Goal: Task Accomplishment & Management: Use online tool/utility

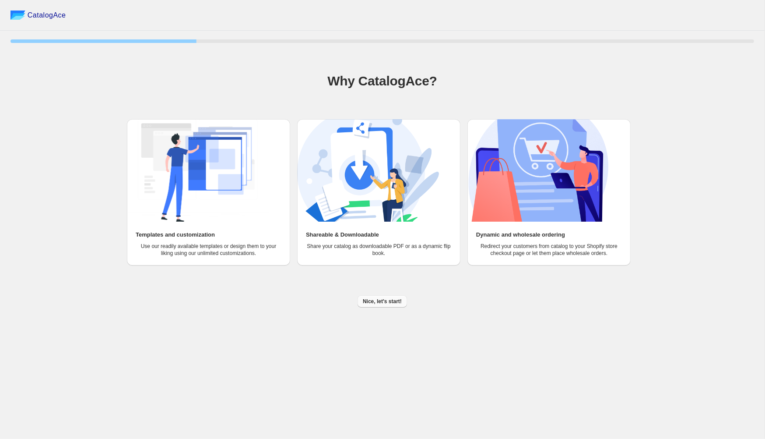
click at [386, 303] on span "Nice, let's start!" at bounding box center [382, 301] width 39 height 7
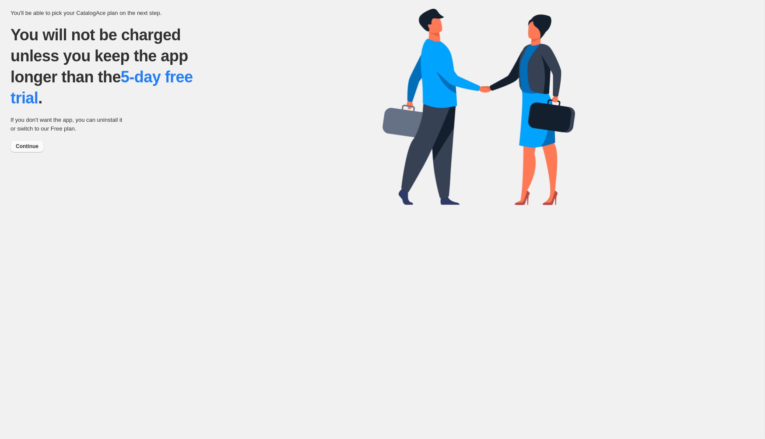
click at [31, 145] on span "Continue" at bounding box center [27, 146] width 23 height 7
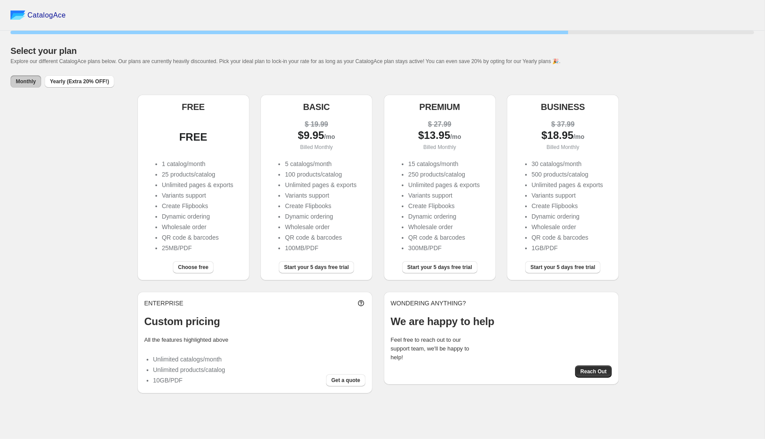
click at [218, 116] on div "FREE 1 catalog/month 25 products/catalog Unlimited pages & exports Variants sup…" at bounding box center [193, 183] width 98 height 142
click at [194, 266] on span "Choose free" at bounding box center [193, 267] width 30 height 7
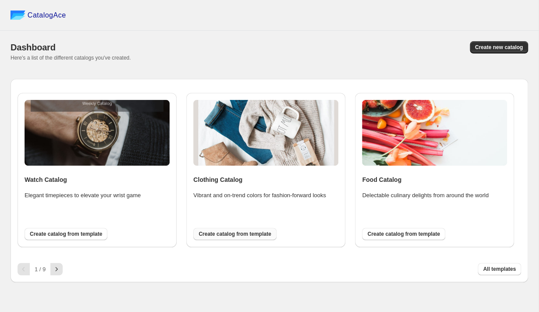
click at [251, 231] on span "Create catalog from template" at bounding box center [234, 233] width 72 height 7
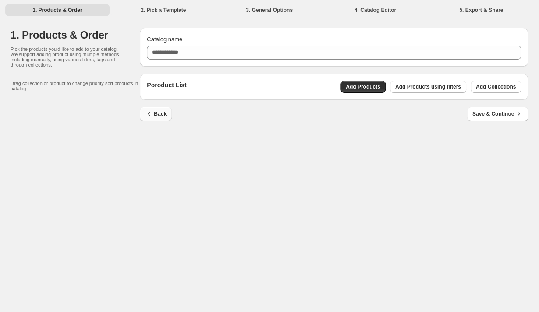
click at [160, 110] on span "Back" at bounding box center [155, 113] width 21 height 9
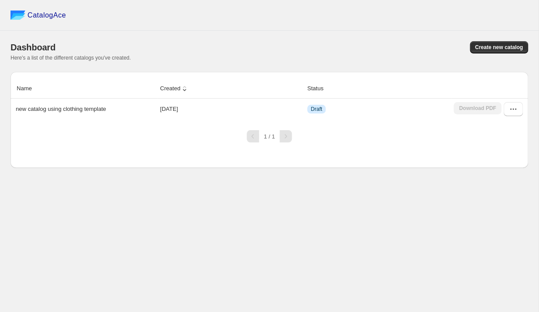
click at [261, 139] on div "1 / 1" at bounding box center [269, 136] width 45 height 12
click at [514, 108] on icon "button" at bounding box center [512, 109] width 9 height 9
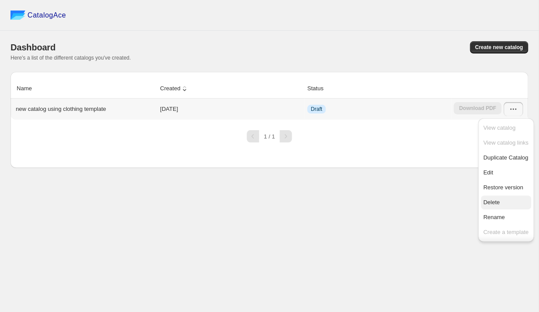
click at [490, 205] on span "Delete" at bounding box center [491, 202] width 17 height 7
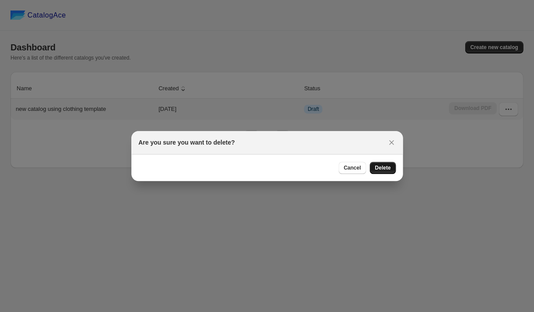
click at [385, 169] on span "Delete" at bounding box center [383, 167] width 16 height 7
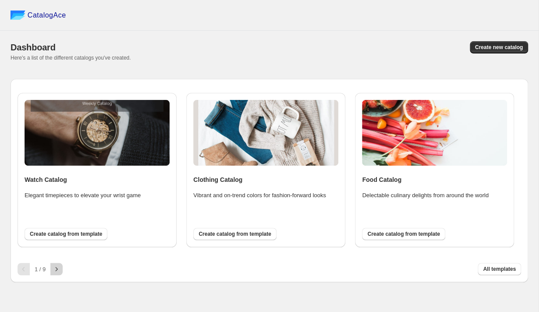
click at [57, 271] on icon "button" at bounding box center [56, 268] width 9 height 9
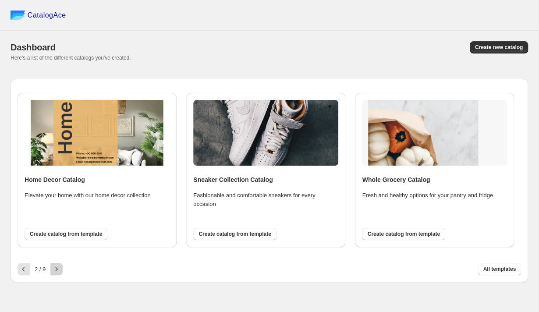
click at [58, 270] on icon "button" at bounding box center [56, 268] width 9 height 9
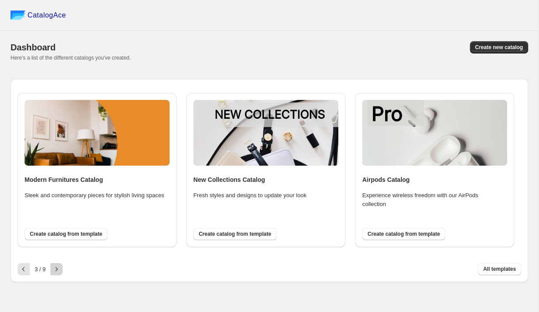
click at [58, 270] on icon "button" at bounding box center [56, 268] width 9 height 9
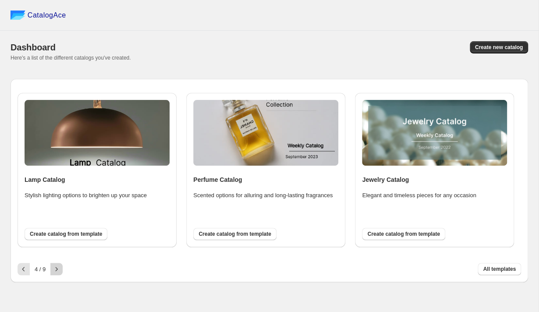
click at [58, 270] on icon "button" at bounding box center [56, 268] width 9 height 9
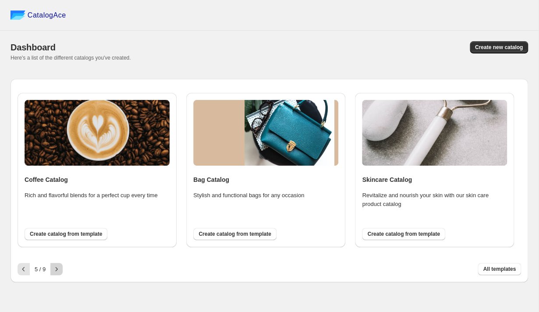
click at [58, 270] on icon "button" at bounding box center [56, 268] width 9 height 9
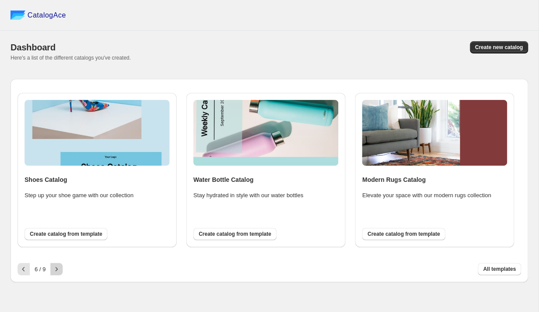
click at [58, 270] on icon "button" at bounding box center [56, 268] width 9 height 9
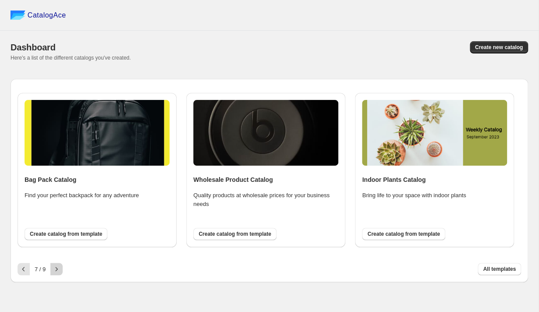
click at [58, 270] on icon "button" at bounding box center [56, 268] width 9 height 9
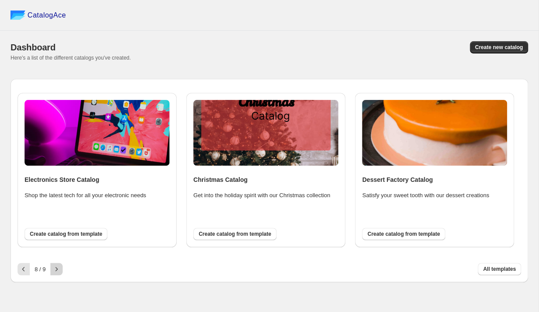
click at [58, 270] on icon "button" at bounding box center [56, 268] width 9 height 9
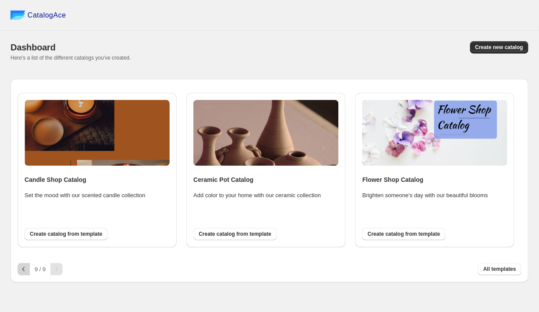
click at [25, 269] on icon "button" at bounding box center [23, 268] width 9 height 9
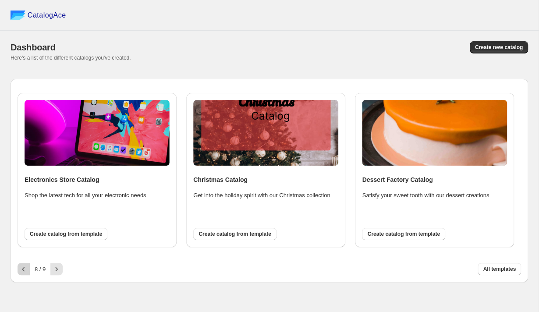
click at [25, 269] on icon "button" at bounding box center [23, 268] width 9 height 9
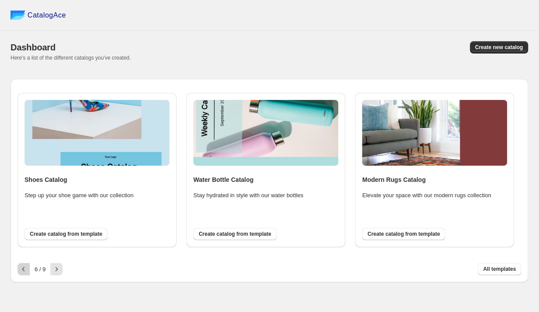
click at [25, 269] on icon "button" at bounding box center [23, 268] width 9 height 9
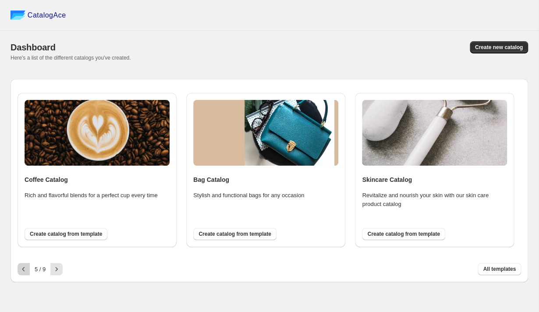
click at [25, 269] on icon "button" at bounding box center [23, 268] width 9 height 9
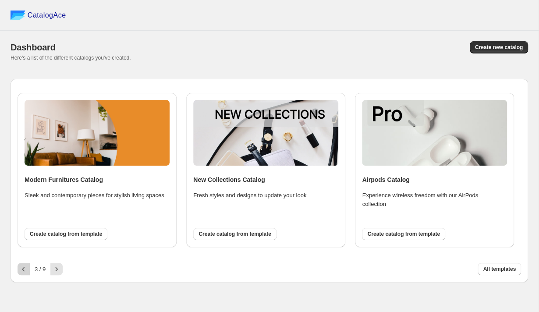
click at [25, 269] on icon "button" at bounding box center [23, 268] width 9 height 9
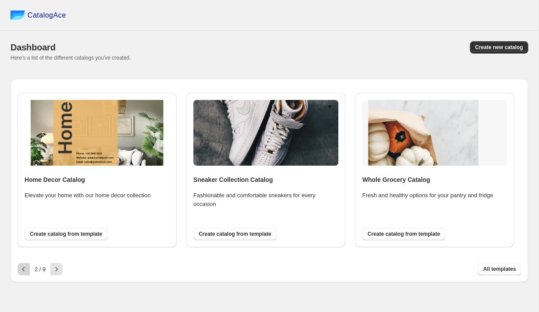
click at [25, 269] on icon "button" at bounding box center [23, 268] width 9 height 9
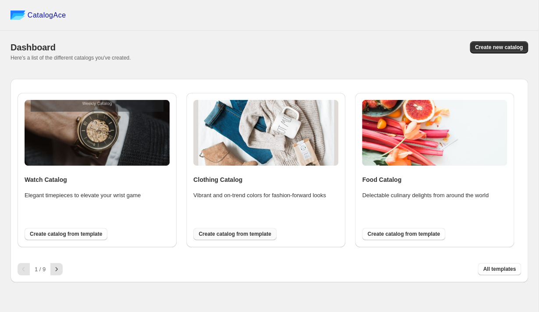
click at [235, 232] on span "Create catalog from template" at bounding box center [234, 233] width 72 height 7
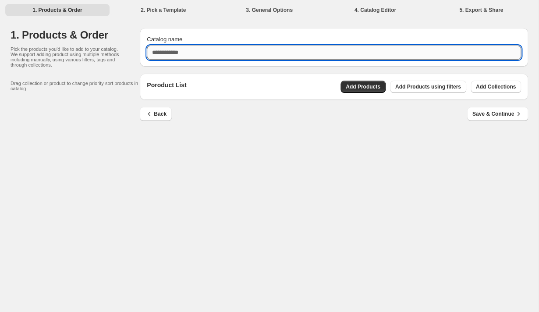
click at [200, 50] on input "Catalog name" at bounding box center [334, 53] width 374 height 14
type input "**********"
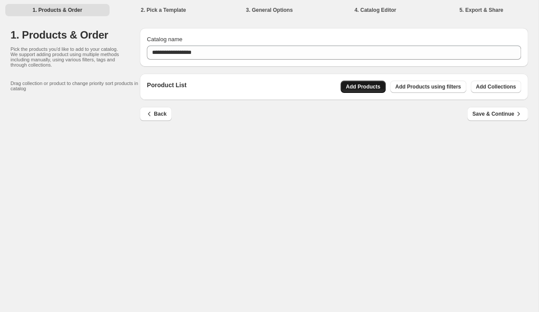
click at [367, 88] on span "Add Products" at bounding box center [362, 86] width 35 height 7
click at [492, 85] on span "Add Collections" at bounding box center [496, 86] width 40 height 7
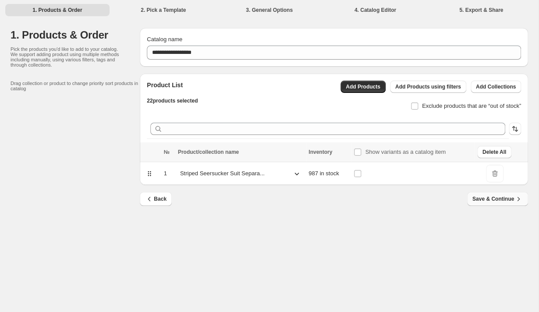
click at [504, 195] on span "Save & Continue" at bounding box center [497, 198] width 50 height 9
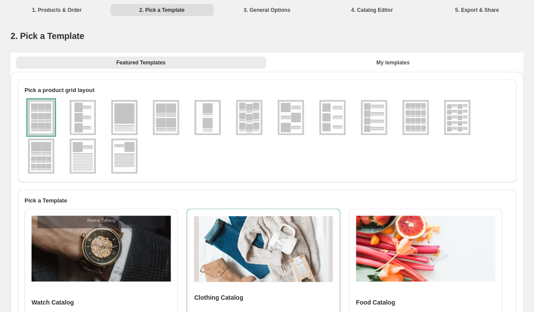
click at [44, 164] on img at bounding box center [41, 156] width 23 height 32
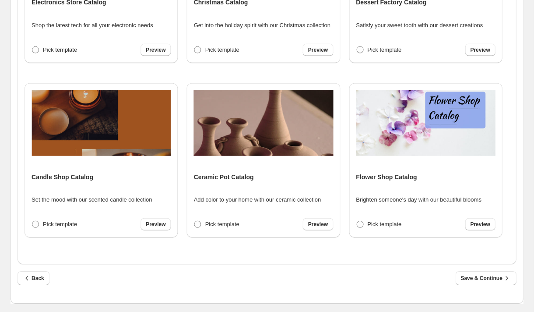
scroll to position [302, 0]
click at [479, 279] on span "Save & Continue" at bounding box center [486, 278] width 50 height 9
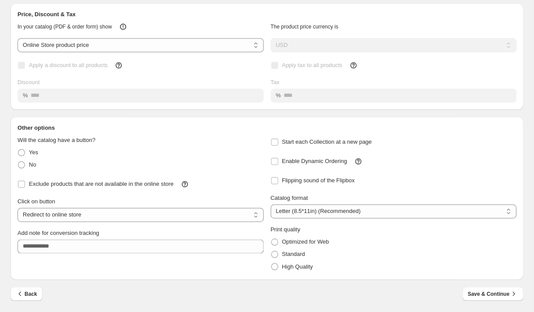
scroll to position [49, 0]
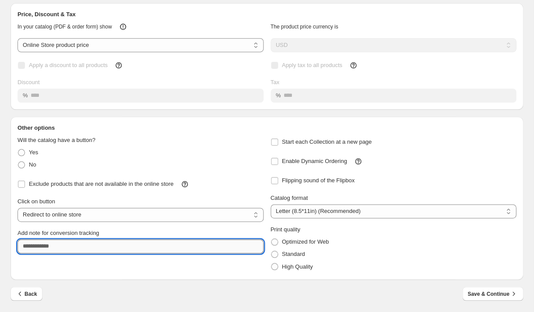
click at [63, 243] on input "Add note for conversion tracking" at bounding box center [141, 246] width 246 height 14
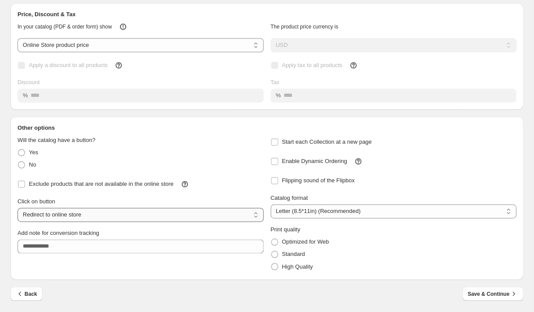
select select "**********"
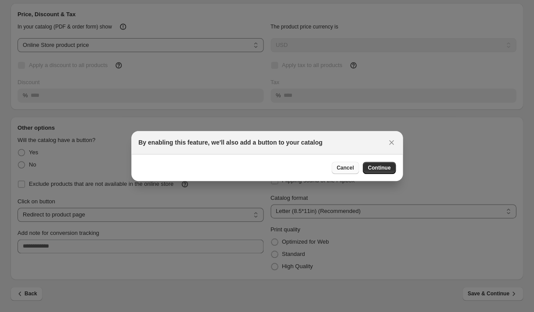
click at [350, 166] on span "Cancel" at bounding box center [345, 167] width 17 height 7
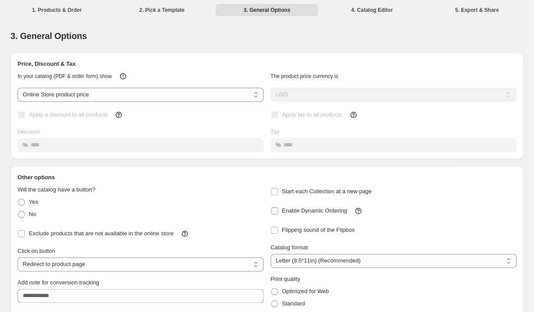
scroll to position [49, 0]
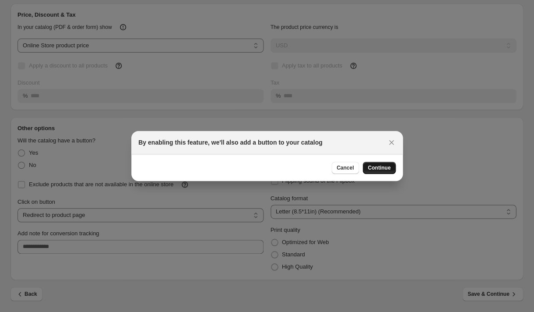
click at [385, 169] on span "Continue" at bounding box center [379, 167] width 23 height 7
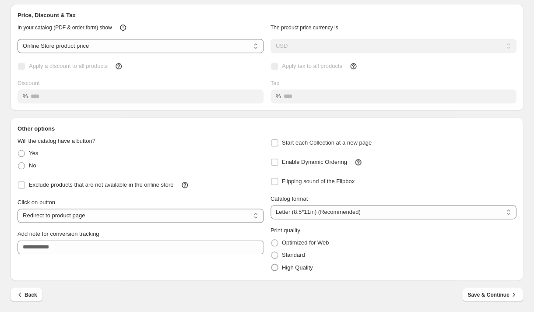
click at [275, 265] on span at bounding box center [274, 267] width 7 height 7
click at [498, 299] on button "Save & Continue" at bounding box center [492, 293] width 61 height 14
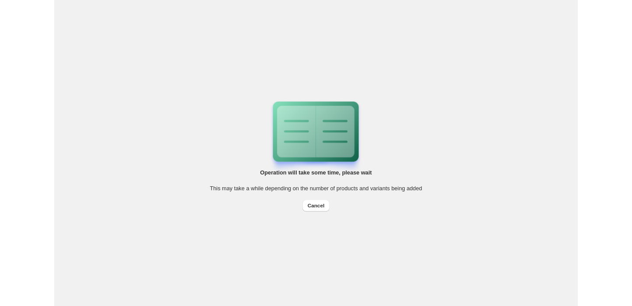
scroll to position [0, 0]
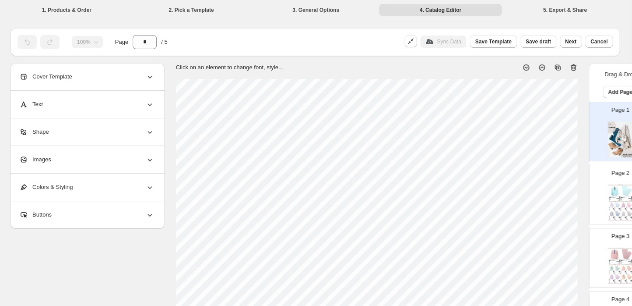
click at [538, 194] on img at bounding box center [626, 191] width 11 height 11
type input "*"
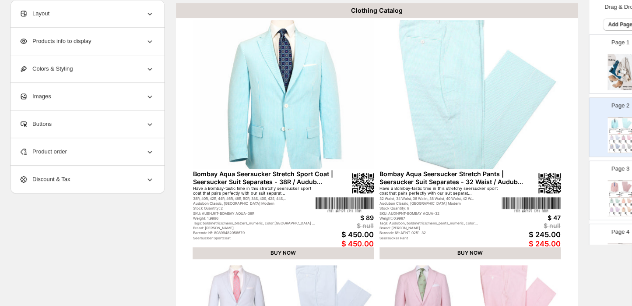
scroll to position [76, 0]
click at [129, 42] on div "Products info to display" at bounding box center [86, 41] width 135 height 27
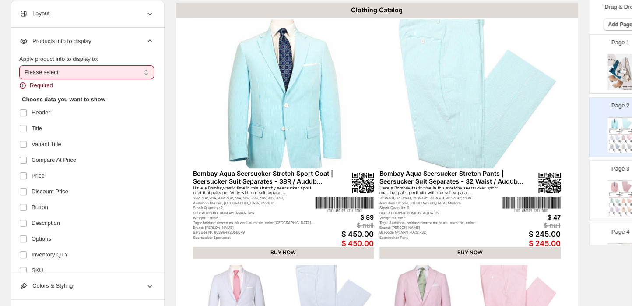
scroll to position [0, 0]
select select "*********"
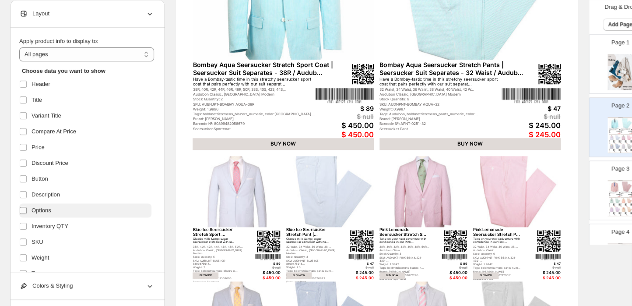
scroll to position [16, 0]
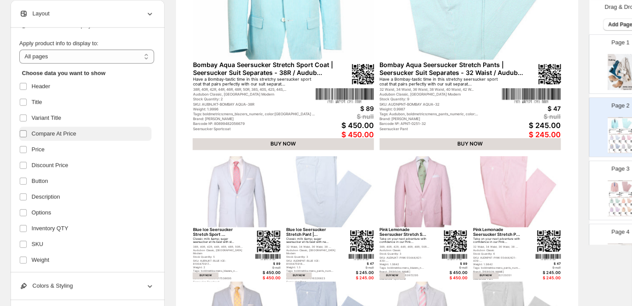
click at [25, 137] on label at bounding box center [24, 133] width 11 height 11
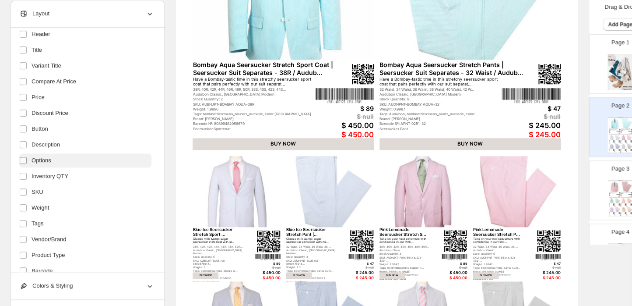
scroll to position [70, 0]
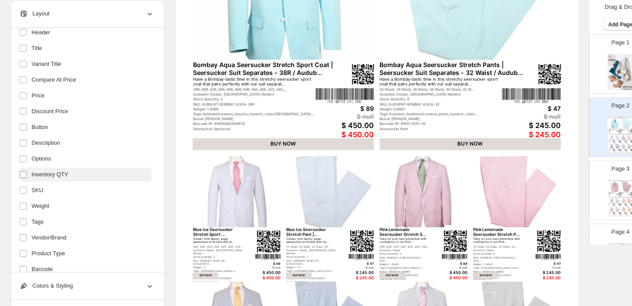
click at [23, 170] on span at bounding box center [23, 174] width 8 height 8
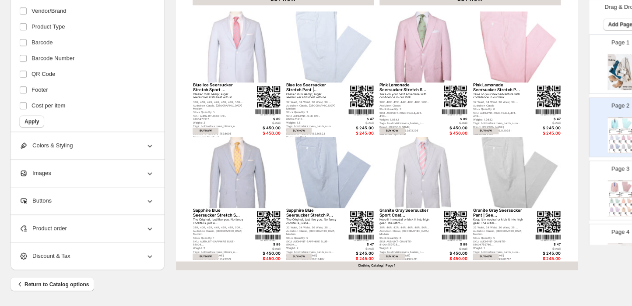
scroll to position [329, 0]
click at [39, 120] on button "Apply" at bounding box center [31, 121] width 25 height 12
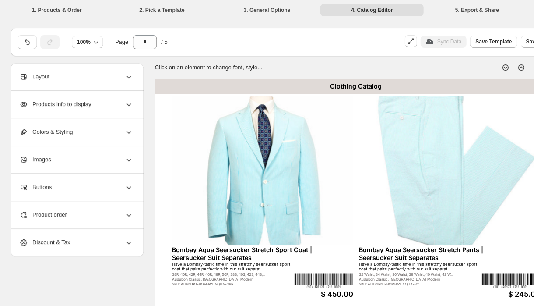
scroll to position [0, 0]
click at [95, 134] on div "Colors & Styling" at bounding box center [76, 131] width 114 height 27
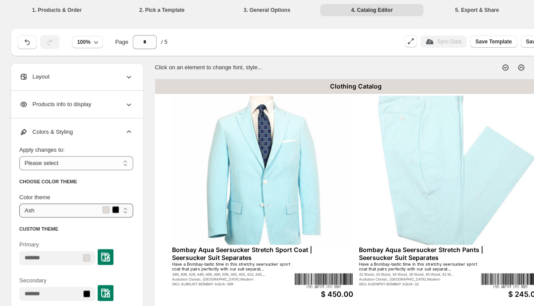
select select "***"
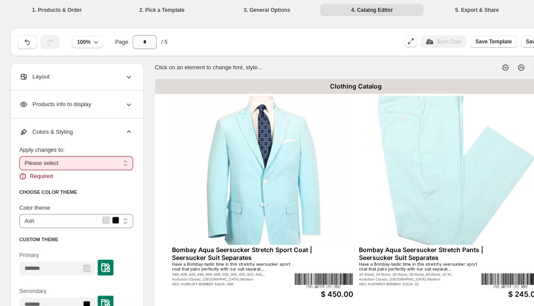
select select "**********"
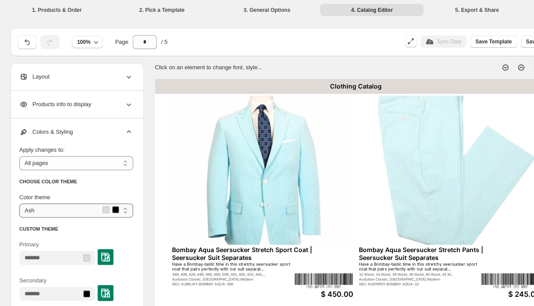
select select "**********"
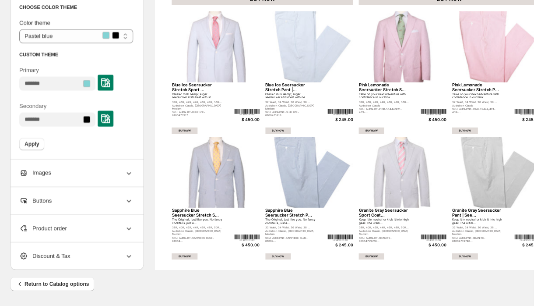
scroll to position [329, 0]
click at [61, 170] on div "Images" at bounding box center [76, 172] width 114 height 27
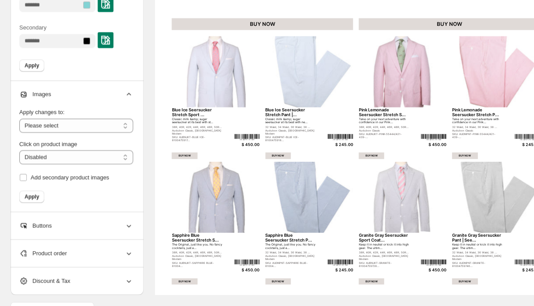
scroll to position [307, 0]
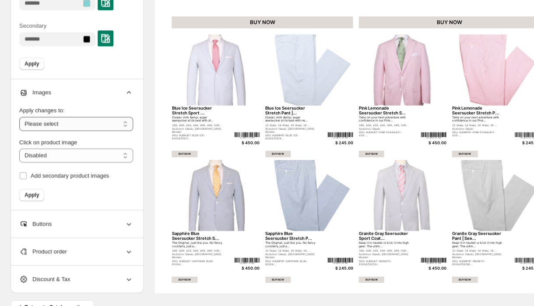
select select "**********"
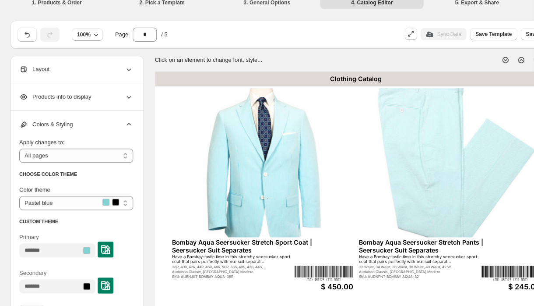
scroll to position [7, 0]
click at [174, 3] on li "2. Pick a Template" at bounding box center [161, 2] width 103 height 12
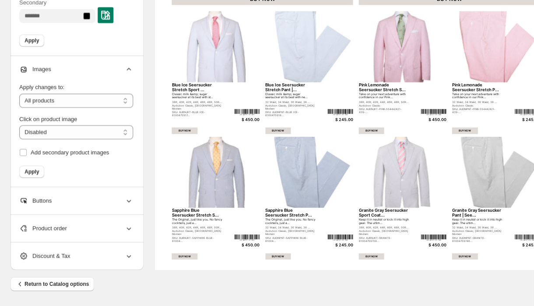
scroll to position [329, 0]
click at [61, 232] on span "Product order" at bounding box center [43, 228] width 48 height 9
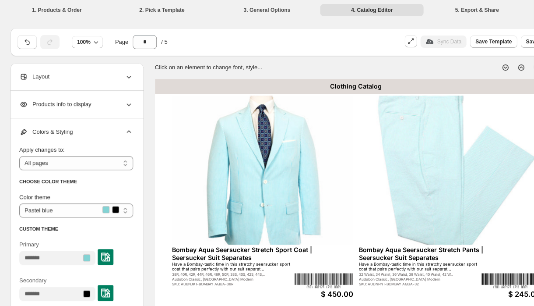
scroll to position [0, 0]
click at [62, 14] on li "1. Products & Order" at bounding box center [56, 10] width 103 height 12
click at [62, 11] on li "1. Products & Order" at bounding box center [56, 10] width 103 height 12
click at [33, 41] on button "button" at bounding box center [27, 42] width 19 height 14
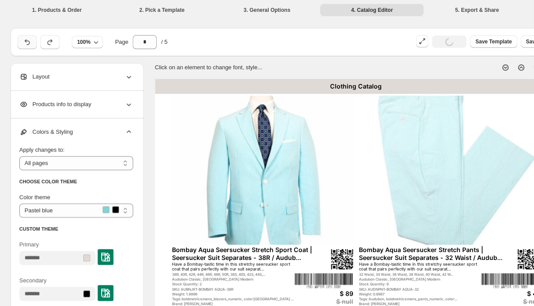
click at [32, 41] on button "button" at bounding box center [27, 42] width 19 height 14
type input "*"
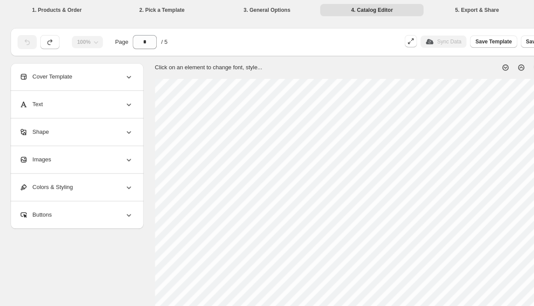
click at [29, 43] on div at bounding box center [27, 42] width 19 height 14
click at [50, 12] on li "1. Products & Order" at bounding box center [56, 10] width 103 height 12
click at [49, 10] on li "1. Products & Order" at bounding box center [56, 10] width 103 height 12
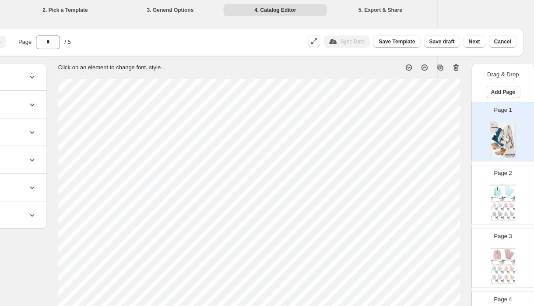
scroll to position [0, 97]
click at [505, 42] on span "Cancel" at bounding box center [502, 41] width 17 height 7
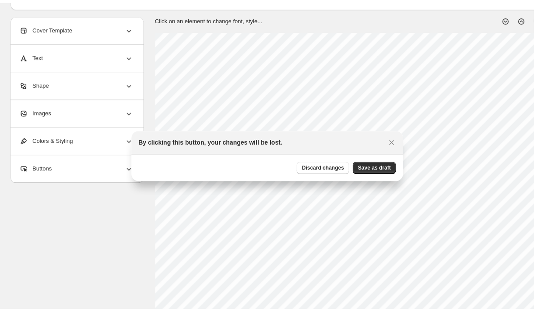
scroll to position [0, 0]
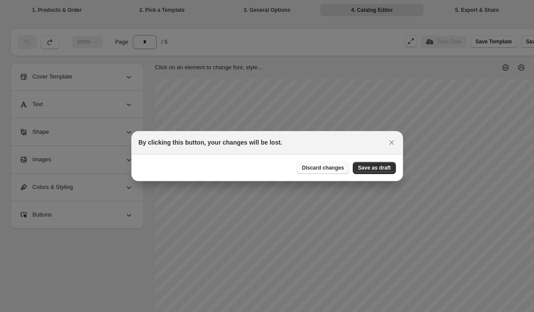
click at [328, 170] on span "Discard changes" at bounding box center [323, 167] width 42 height 7
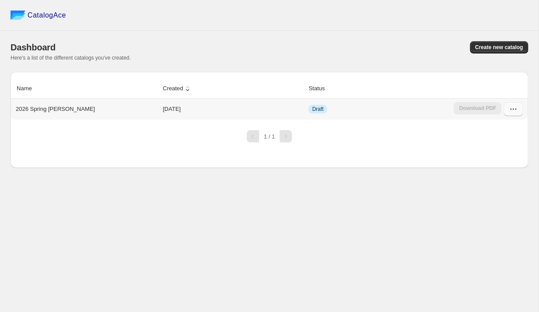
click at [508, 105] on button "button" at bounding box center [512, 109] width 19 height 14
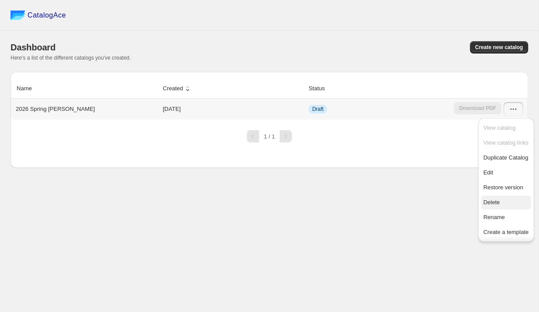
click at [492, 205] on span "Delete" at bounding box center [491, 202] width 17 height 7
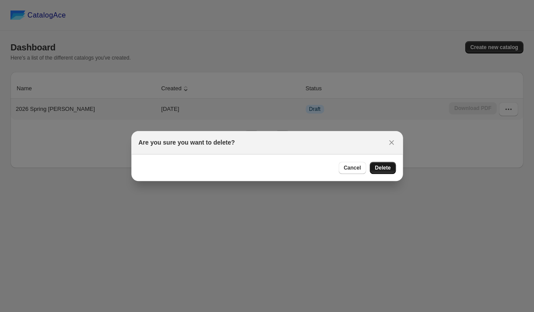
click at [382, 169] on span "Delete" at bounding box center [383, 167] width 16 height 7
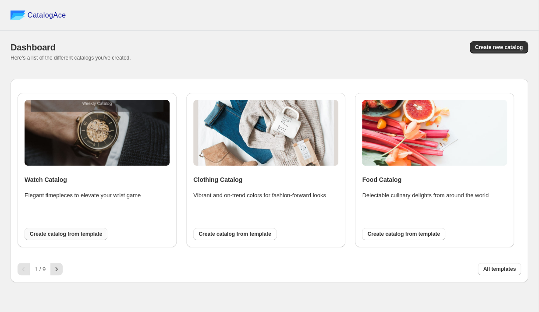
click at [67, 232] on span "Create catalog from template" at bounding box center [66, 233] width 72 height 7
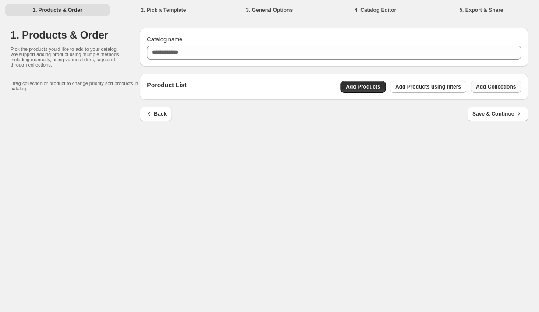
click at [506, 88] on span "Add Collections" at bounding box center [496, 86] width 40 height 7
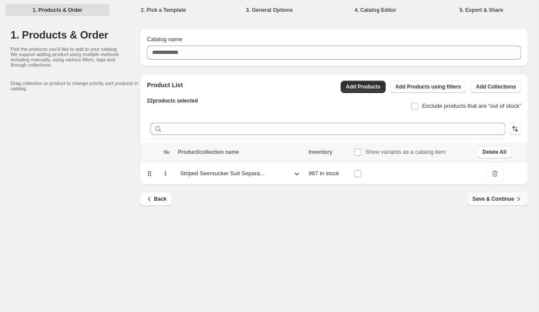
click at [493, 200] on span "Save & Continue" at bounding box center [497, 198] width 50 height 9
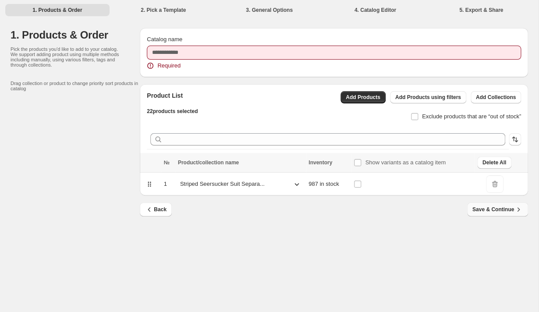
click at [493, 200] on div "Back Save & Continue" at bounding box center [330, 205] width 395 height 21
click at [335, 145] on div at bounding box center [328, 139] width 362 height 19
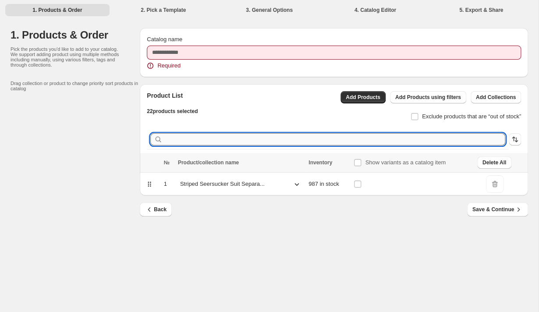
click at [335, 141] on input "text" at bounding box center [334, 139] width 341 height 12
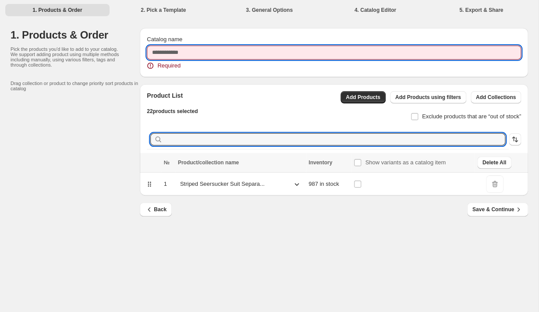
click at [232, 50] on input "Catalog name" at bounding box center [334, 53] width 374 height 14
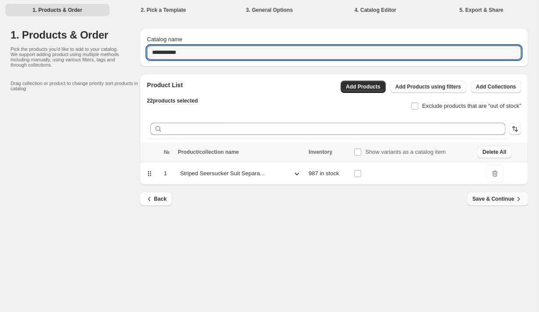
type input "**********"
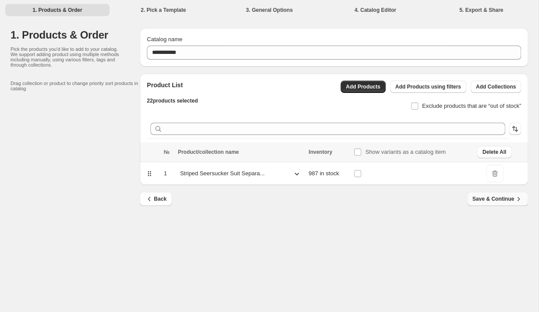
click at [505, 198] on span "Save & Continue" at bounding box center [497, 198] width 50 height 9
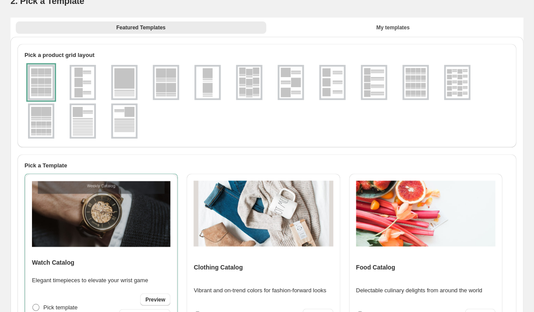
scroll to position [36, 0]
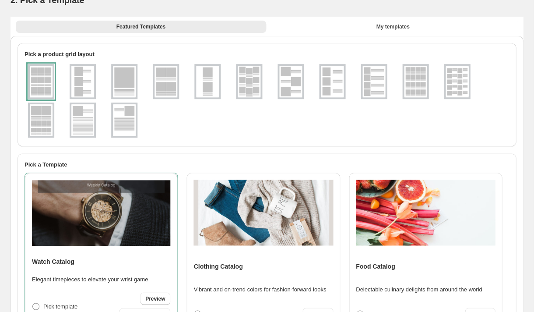
click at [164, 84] on img at bounding box center [166, 82] width 23 height 32
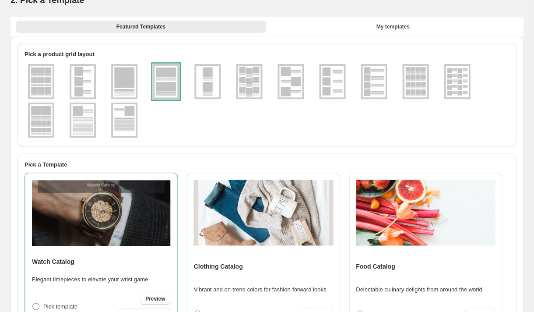
click at [415, 83] on img at bounding box center [415, 82] width 23 height 32
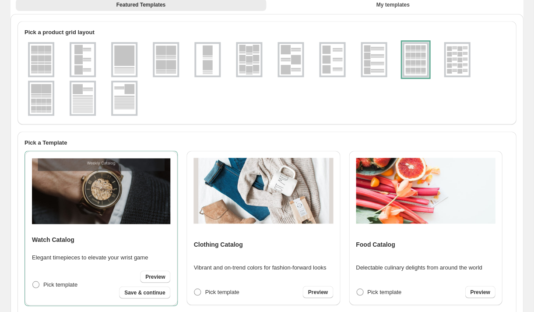
scroll to position [59, 0]
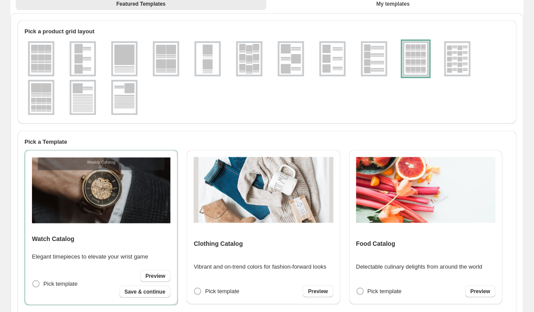
click at [32, 88] on img at bounding box center [41, 97] width 23 height 32
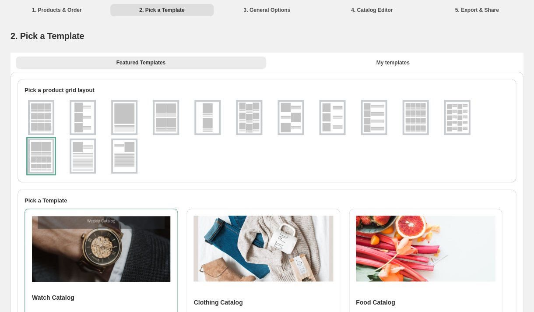
scroll to position [0, 0]
click at [410, 105] on img at bounding box center [415, 118] width 23 height 32
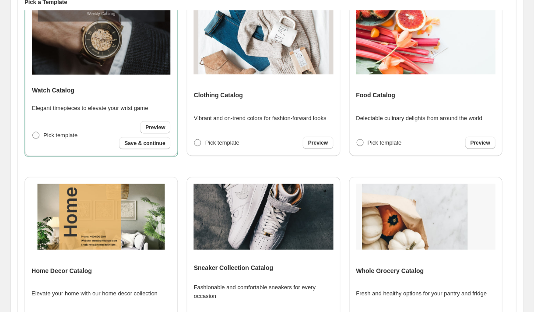
scroll to position [11, 0]
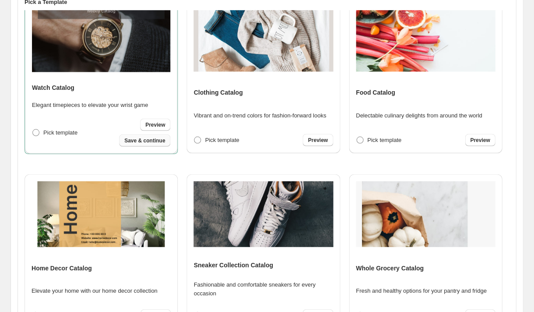
click at [163, 141] on span "Save & continue" at bounding box center [144, 140] width 41 height 7
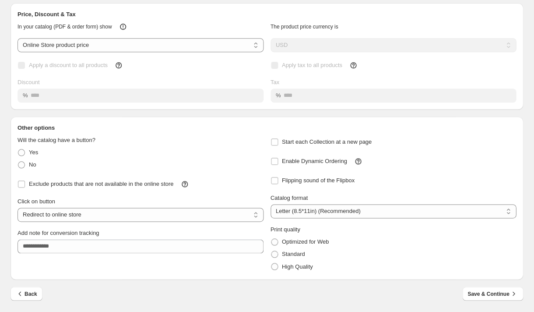
scroll to position [49, 0]
click at [274, 157] on span at bounding box center [275, 161] width 8 height 8
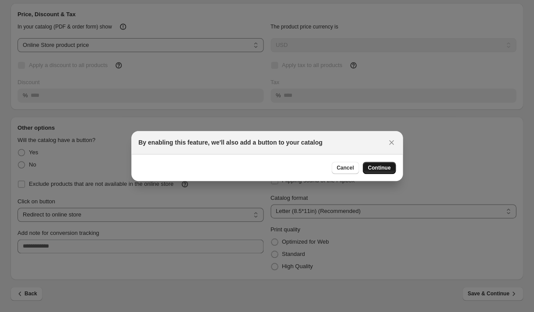
click at [386, 166] on span "Continue" at bounding box center [379, 167] width 23 height 7
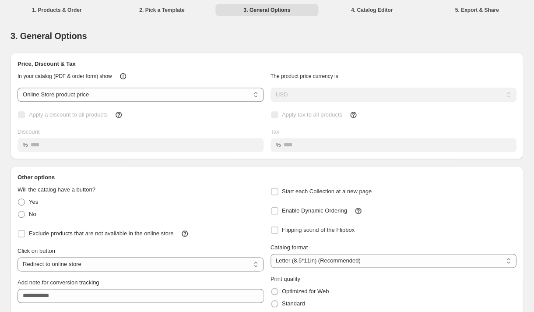
scroll to position [49, 0]
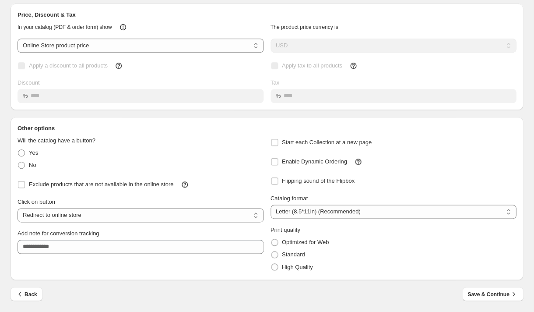
click at [267, 141] on div "**********" at bounding box center [267, 204] width 499 height 137
click at [277, 265] on span at bounding box center [274, 266] width 7 height 7
select select "**********"
click at [496, 291] on span "Save & Continue" at bounding box center [493, 293] width 50 height 9
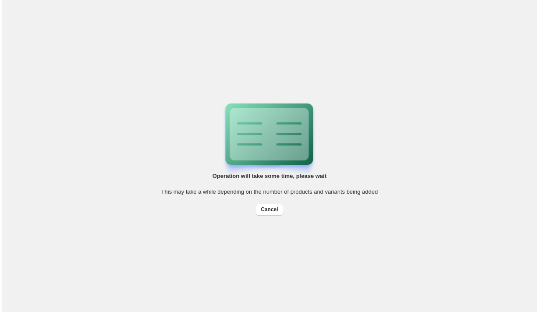
scroll to position [0, 0]
